Goal: Task Accomplishment & Management: Manage account settings

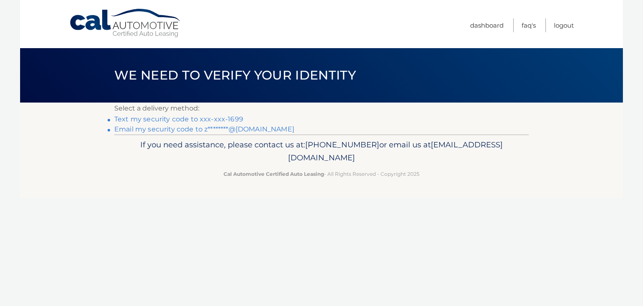
click at [213, 118] on link "Text my security code to xxx-xxx-1699" at bounding box center [178, 119] width 129 height 8
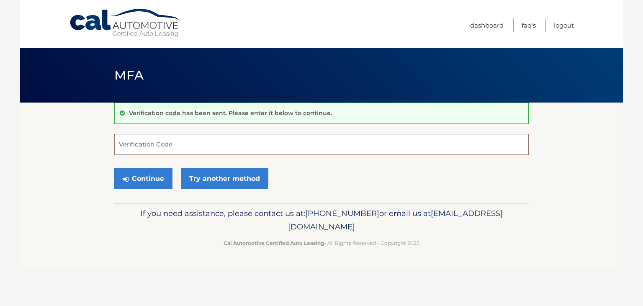
click at [210, 143] on input "Verification Code" at bounding box center [321, 144] width 414 height 21
type input "664887"
click at [114, 168] on button "Continue" at bounding box center [143, 178] width 58 height 21
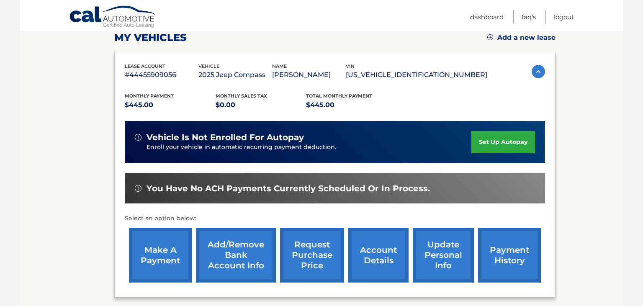
scroll to position [132, 0]
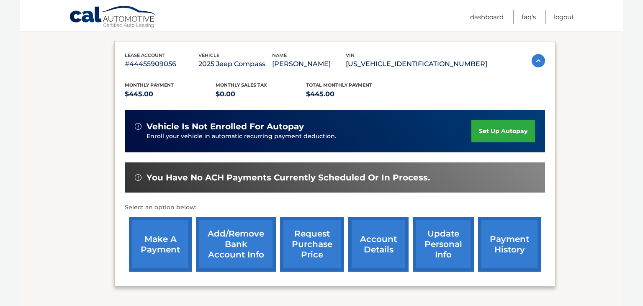
click at [173, 257] on link "make a payment" at bounding box center [160, 244] width 63 height 55
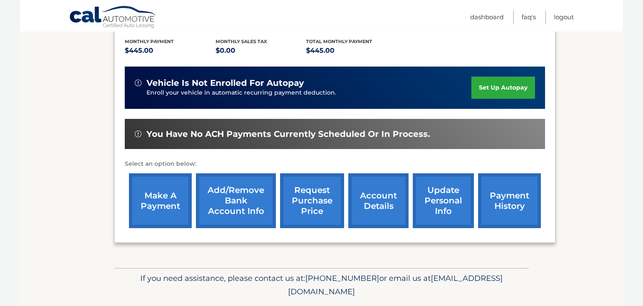
scroll to position [177, 0]
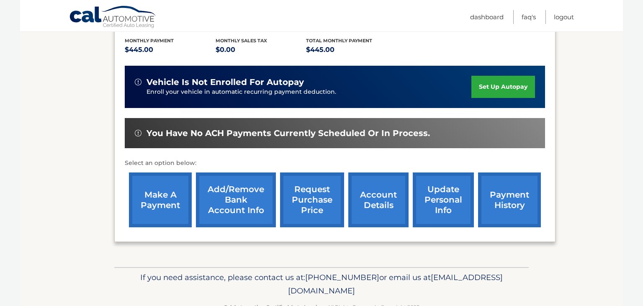
click at [488, 205] on link "payment history" at bounding box center [509, 199] width 63 height 55
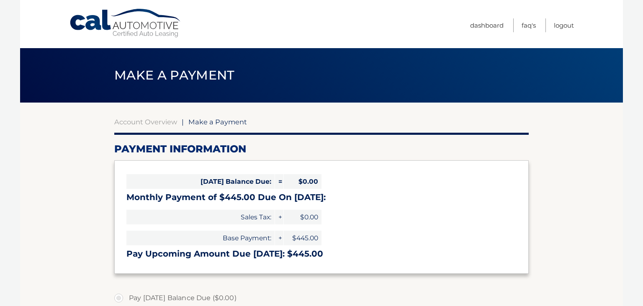
select select "N2I4ODVkZjUtMTQ2YS00YTA0LWI1ODgtYzk0ZjYyMTk0ODY2"
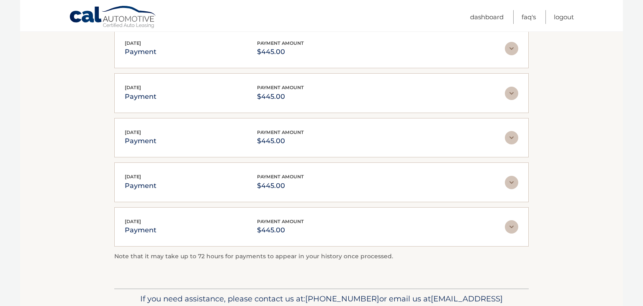
scroll to position [175, 0]
click at [513, 227] on img at bounding box center [511, 227] width 13 height 13
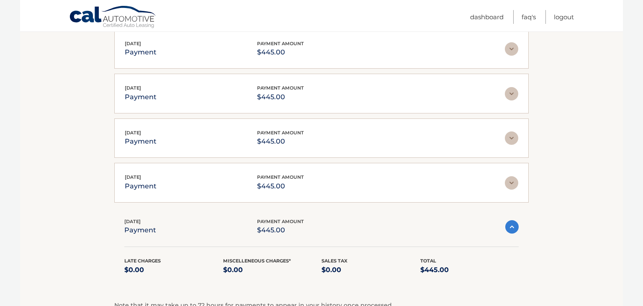
click at [511, 226] on img at bounding box center [511, 226] width 13 height 13
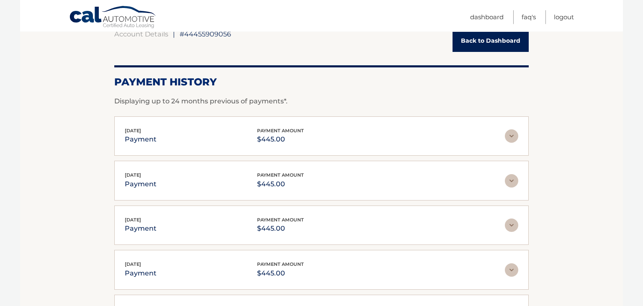
scroll to position [87, 0]
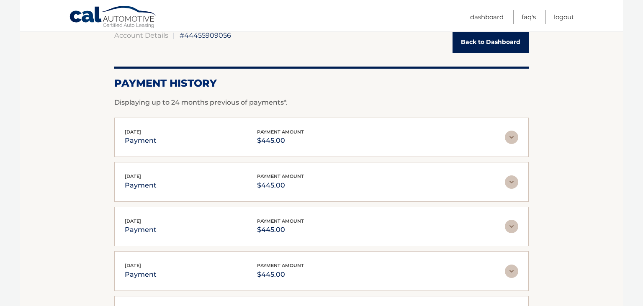
click at [471, 46] on link "Back to Dashboard" at bounding box center [490, 42] width 76 height 22
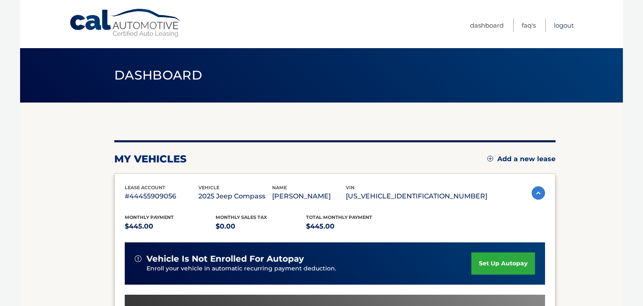
click at [563, 25] on link "Logout" at bounding box center [564, 25] width 20 height 14
